Goal: Task Accomplishment & Management: Use online tool/utility

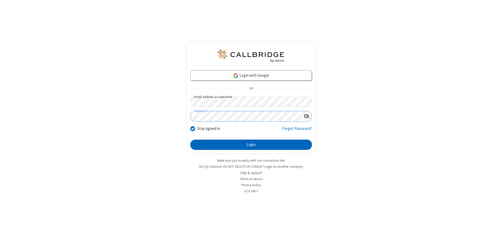
click at [251, 144] on button "Login" at bounding box center [250, 144] width 121 height 10
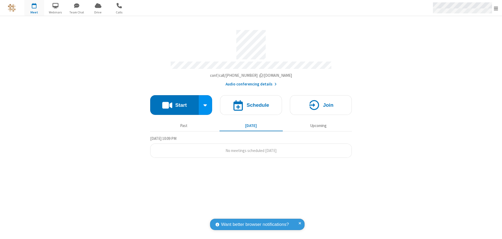
click at [496, 8] on span "Open menu" at bounding box center [496, 8] width 4 height 5
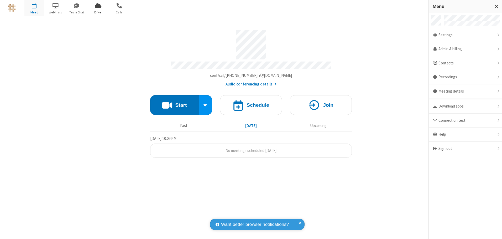
click at [98, 12] on span "Drive" at bounding box center [98, 12] width 20 height 5
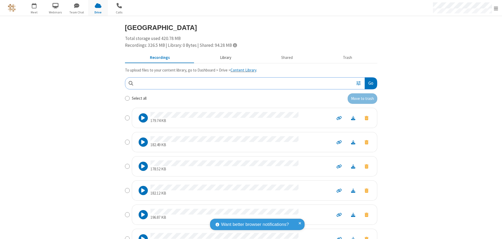
click at [223, 57] on button "Library" at bounding box center [225, 58] width 61 height 10
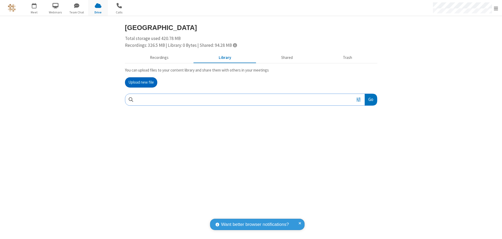
click at [141, 82] on button "Upload new file" at bounding box center [141, 82] width 32 height 10
click at [366, 134] on span "Move to trash" at bounding box center [366, 133] width 4 height 5
click at [347, 57] on button "Trash" at bounding box center [347, 58] width 59 height 10
